Goal: Task Accomplishment & Management: Complete application form

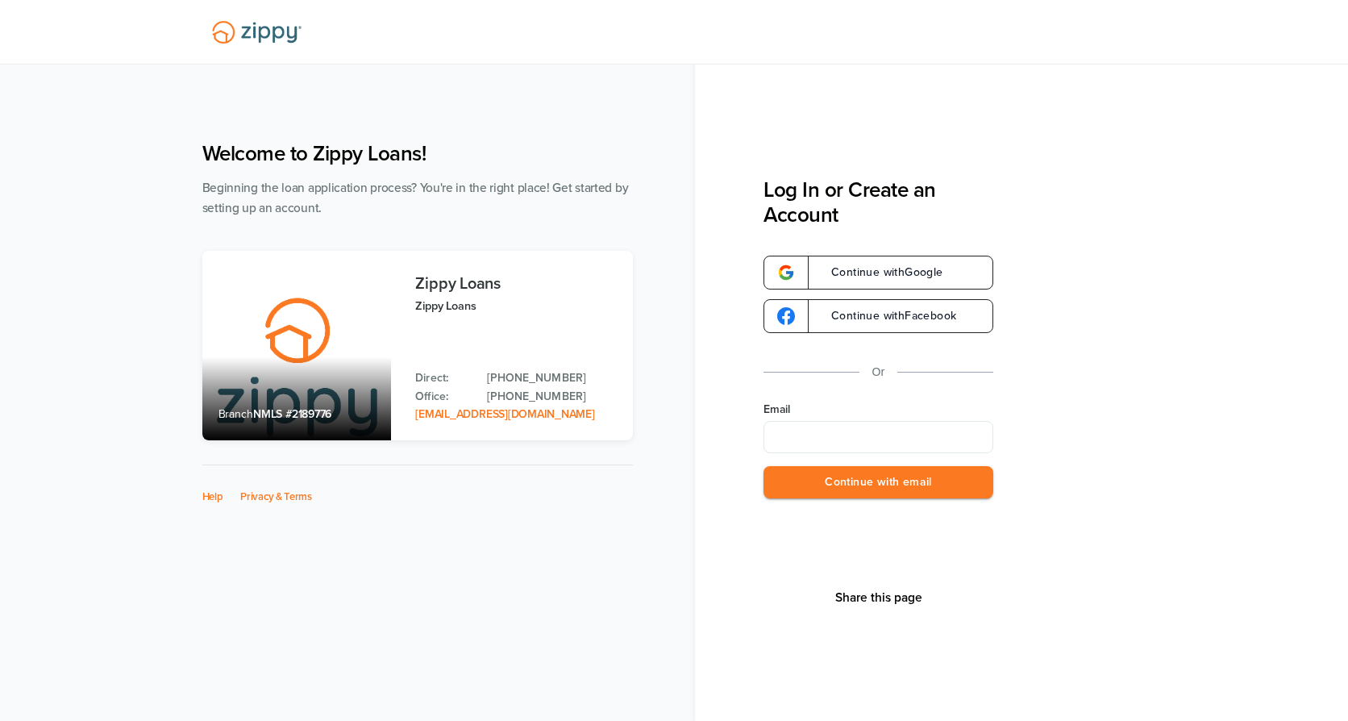
click at [839, 404] on label "Email" at bounding box center [878, 409] width 230 height 16
click at [839, 421] on input "Email" at bounding box center [878, 437] width 230 height 32
drag, startPoint x: 844, startPoint y: 426, endPoint x: 847, endPoint y: 441, distance: 14.9
click at [845, 429] on input "Email" at bounding box center [878, 437] width 230 height 32
type input "**********"
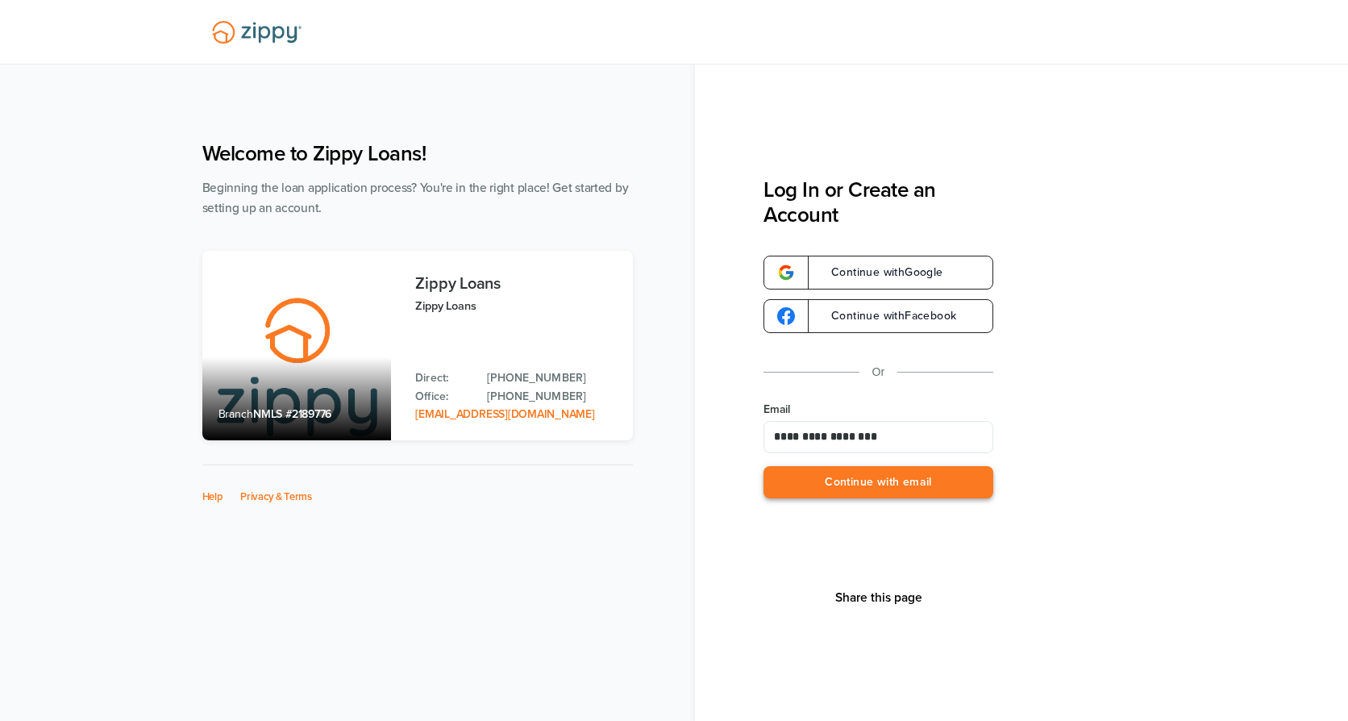
click at [832, 492] on button "Continue with email" at bounding box center [878, 482] width 230 height 33
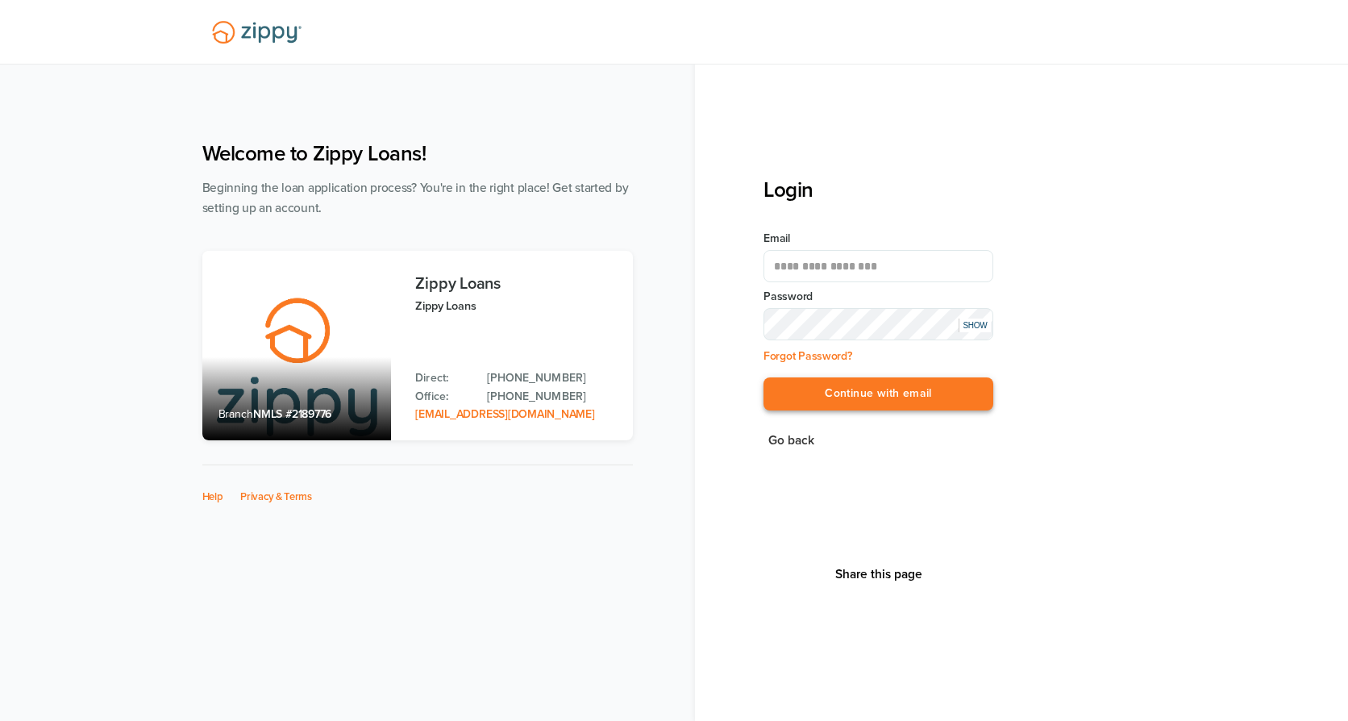
click at [831, 389] on button "Continue with email" at bounding box center [878, 393] width 230 height 33
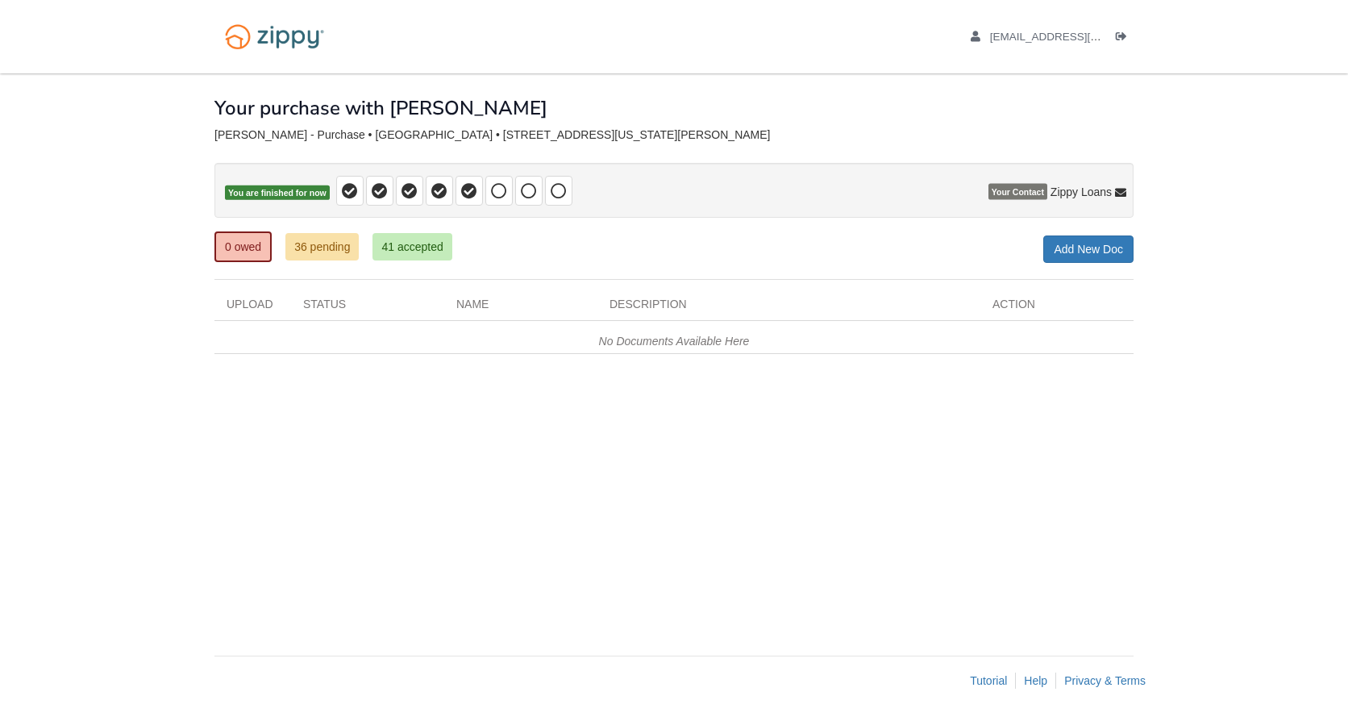
click at [514, 576] on div "× × × Pending Add Document Notice document will be included in the email sent t…" at bounding box center [673, 356] width 919 height 566
